Goal: Information Seeking & Learning: Check status

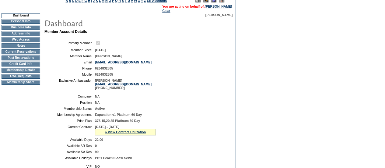
scroll to position [85, 0]
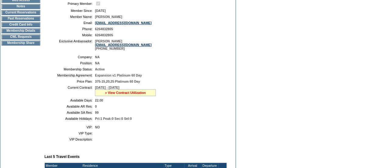
click at [122, 94] on link "» View Contract Utilization" at bounding box center [125, 93] width 41 height 4
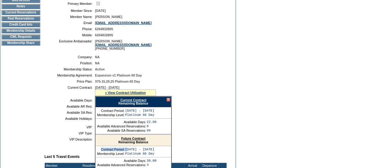
drag, startPoint x: 164, startPoint y: 153, endPoint x: 127, endPoint y: 152, distance: 36.8
click at [127, 152] on div "Contract Period: [DATE] - [DATE] Membership Level: Platinum 60 Day" at bounding box center [134, 151] width 76 height 11
click at [154, 151] on td "[DATE] - [DATE]" at bounding box center [139, 149] width 29 height 4
drag, startPoint x: 164, startPoint y: 152, endPoint x: 139, endPoint y: 153, distance: 25.0
click at [139, 153] on div "Contract Period: [DATE] - [DATE] Membership Level: Platinum 60 Day" at bounding box center [134, 151] width 76 height 11
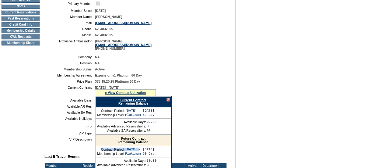
drag, startPoint x: 125, startPoint y: 152, endPoint x: 162, endPoint y: 151, distance: 37.1
click at [155, 151] on table "Contract Period: [DATE] - [DATE] Membership Level: Platinum 60 Day" at bounding box center [126, 151] width 58 height 9
copy td "[DATE] - [DATE]"
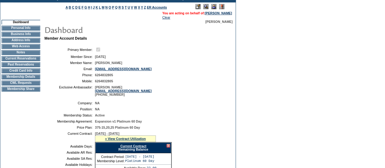
scroll to position [34, 0]
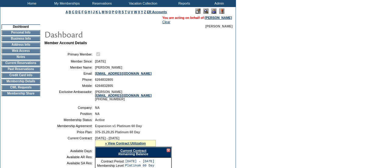
click at [17, 84] on td "Membership Details" at bounding box center [21, 81] width 39 height 5
